Goal: Information Seeking & Learning: Learn about a topic

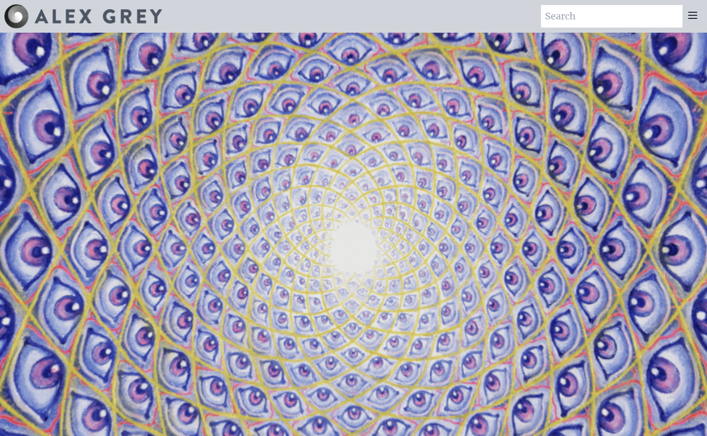
scroll to position [1360, 0]
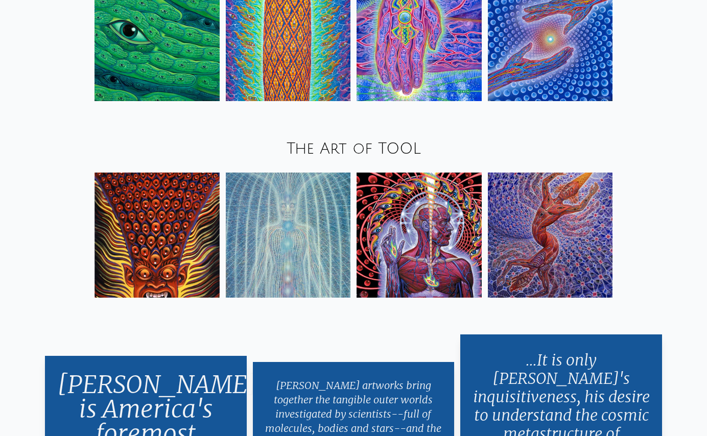
click at [371, 141] on div "The Art of TOOL" at bounding box center [353, 149] width 707 height 35
click at [373, 150] on link "The Art of TOOL" at bounding box center [354, 148] width 134 height 17
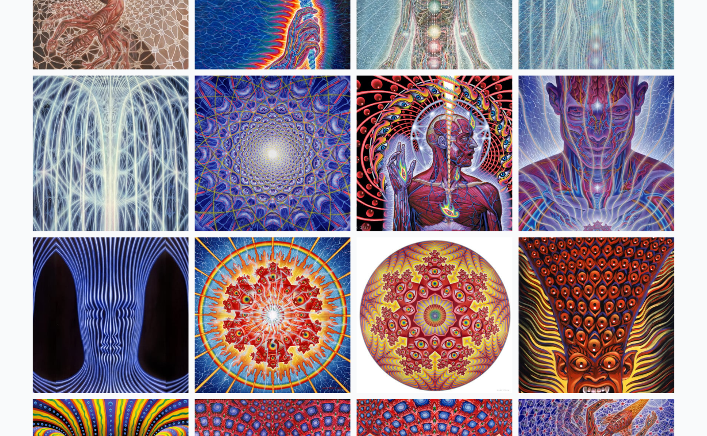
scroll to position [190, 0]
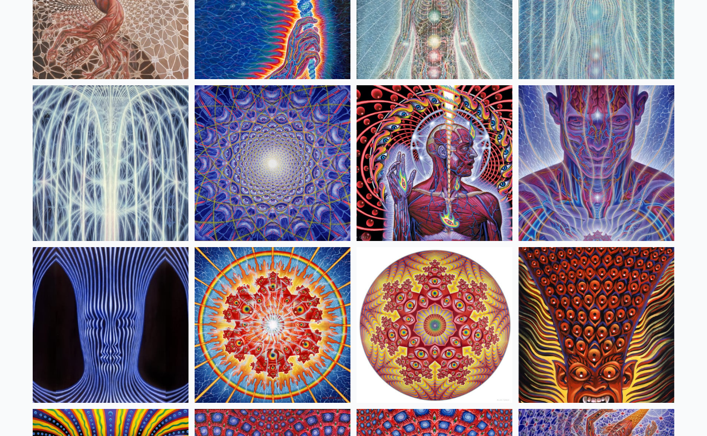
click at [410, 180] on img at bounding box center [434, 163] width 156 height 156
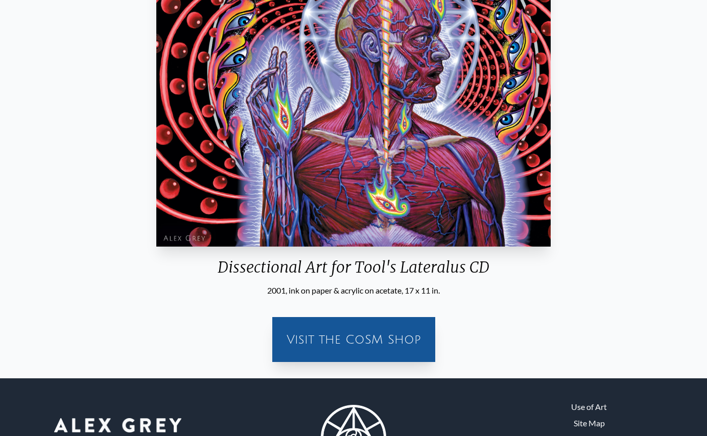
scroll to position [193, 0]
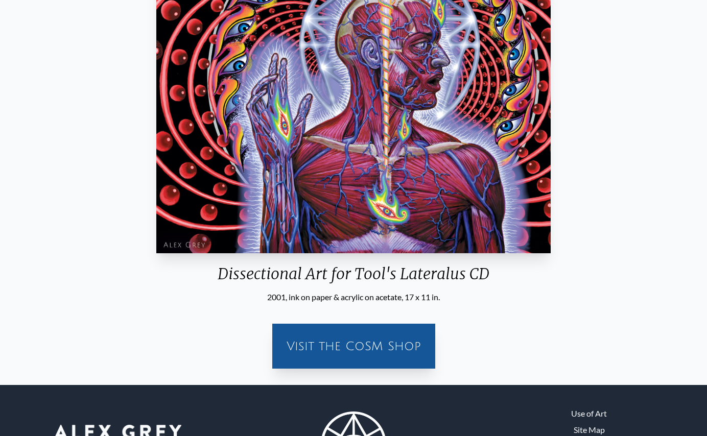
click at [351, 294] on div "2001, ink on paper & acrylic on acetate, 17 x 11 in." at bounding box center [353, 297] width 402 height 12
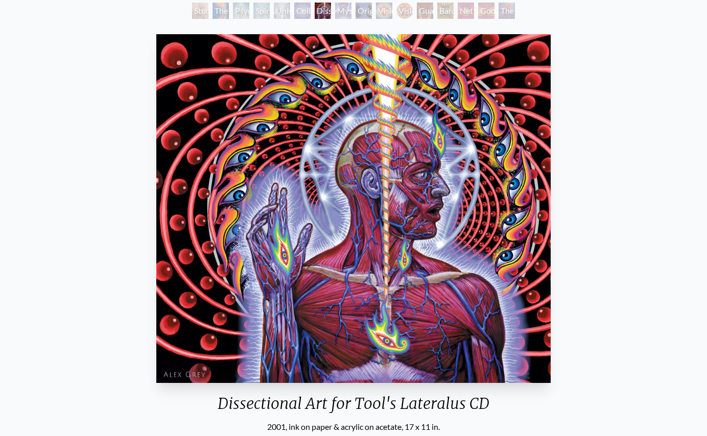
scroll to position [67, 0]
